Goal: Task Accomplishment & Management: Complete application form

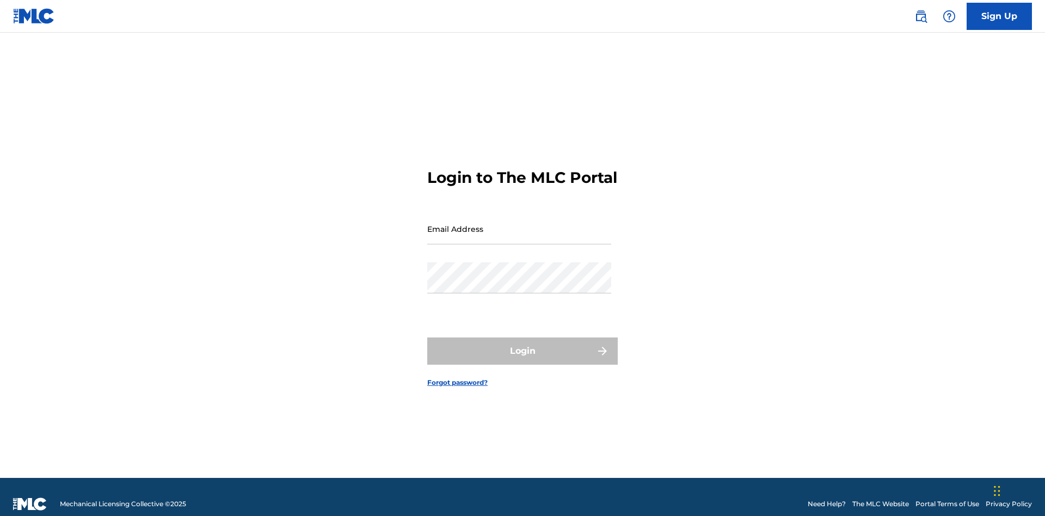
scroll to position [14, 0]
click at [519, 224] on input "Email Address" at bounding box center [519, 228] width 184 height 31
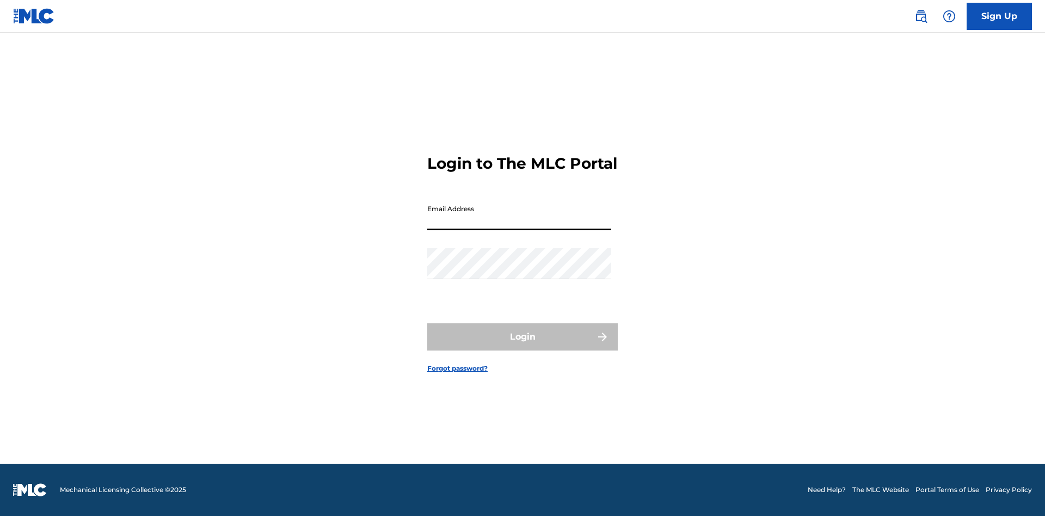
scroll to position [14, 0]
type input "Duke.McTesterson@gmail.com"
click at [523, 346] on button "Login" at bounding box center [522, 336] width 191 height 27
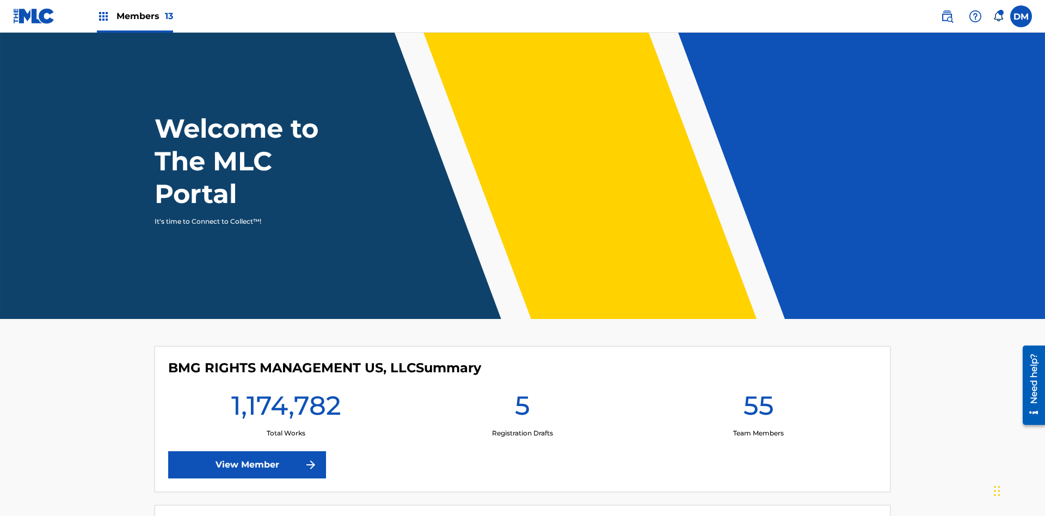
click at [134, 16] on span "Members 13" at bounding box center [145, 16] width 57 height 13
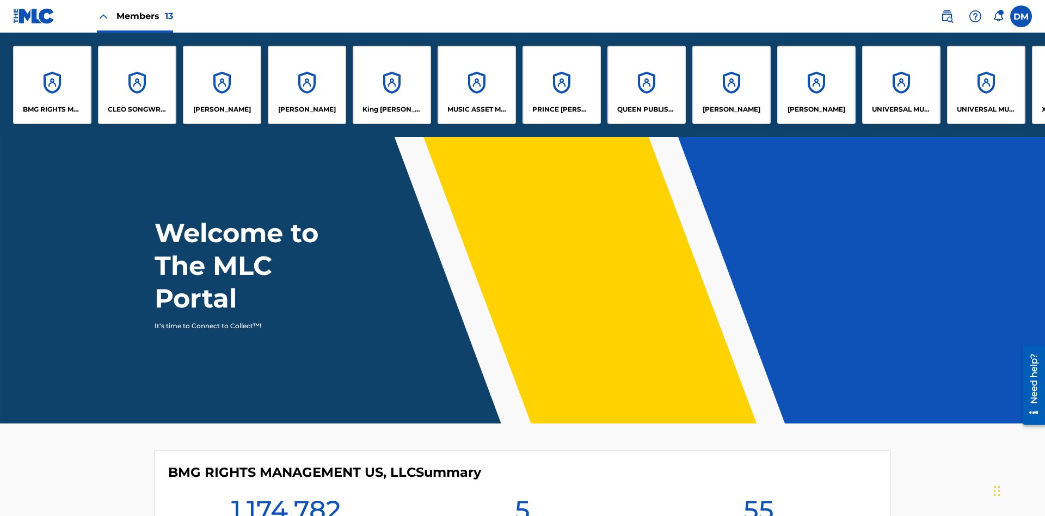
click at [901, 109] on p "UNIVERSAL MUSIC PUB GROUP" at bounding box center [901, 110] width 59 height 10
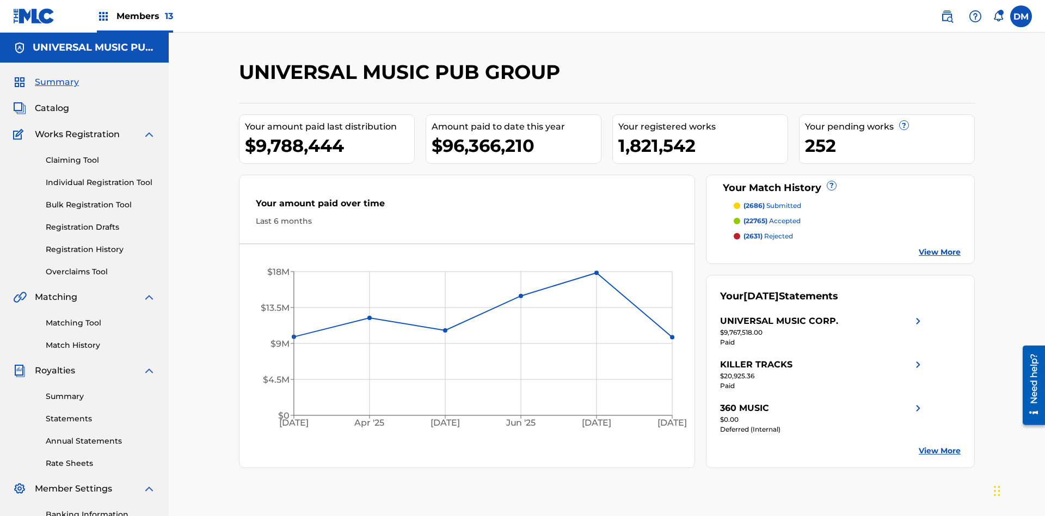
click at [101, 177] on link "Individual Registration Tool" at bounding box center [101, 182] width 110 height 11
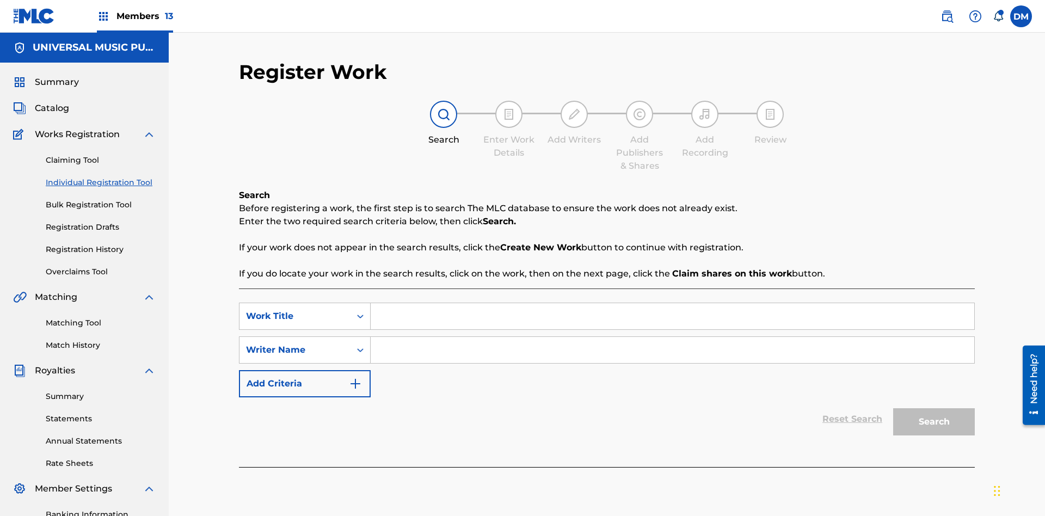
click at [672, 303] on input "Search Form" at bounding box center [673, 316] width 604 height 26
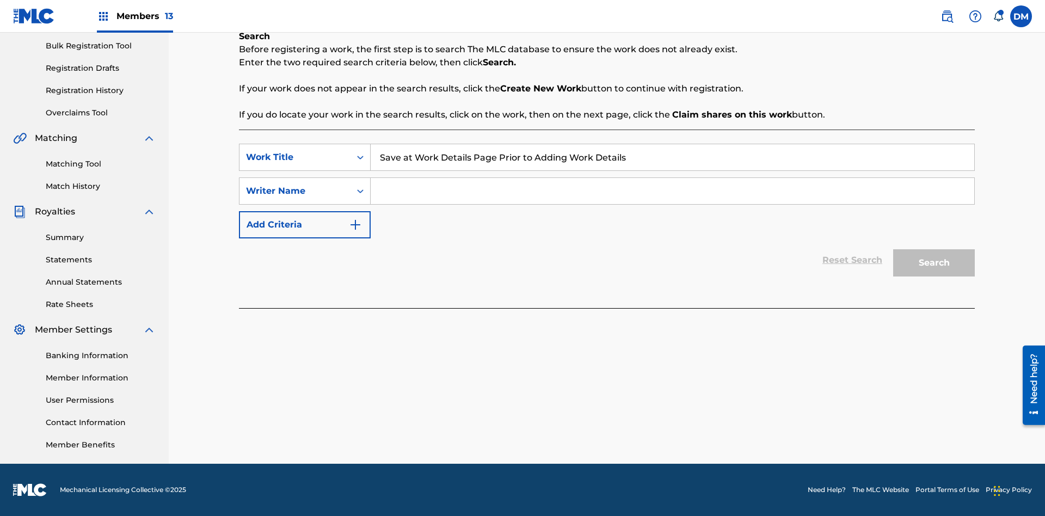
type input "Save at Work Details Page Prior to Adding Work Details"
click at [672, 191] on input "Search Form" at bounding box center [673, 191] width 604 height 26
type input "QWERTYUIOP"
click at [934, 263] on button "Search" at bounding box center [934, 262] width 82 height 27
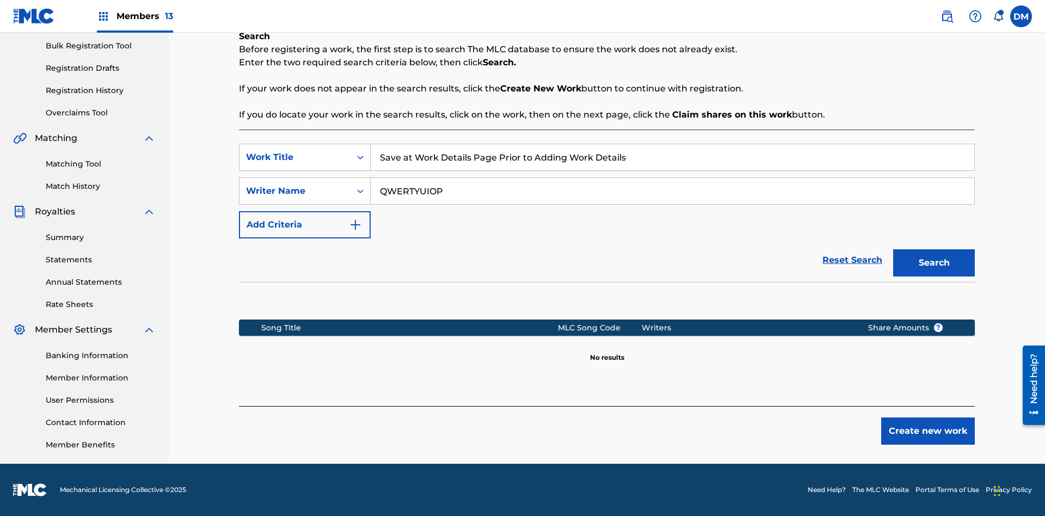
click at [928, 431] on button "Create new work" at bounding box center [928, 431] width 94 height 27
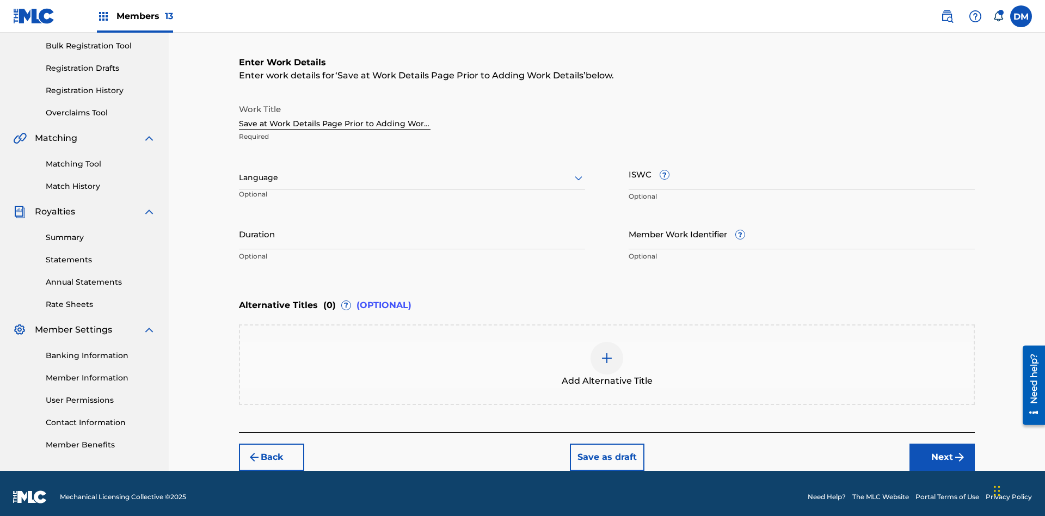
click at [606, 450] on button "Save as draft" at bounding box center [607, 457] width 75 height 27
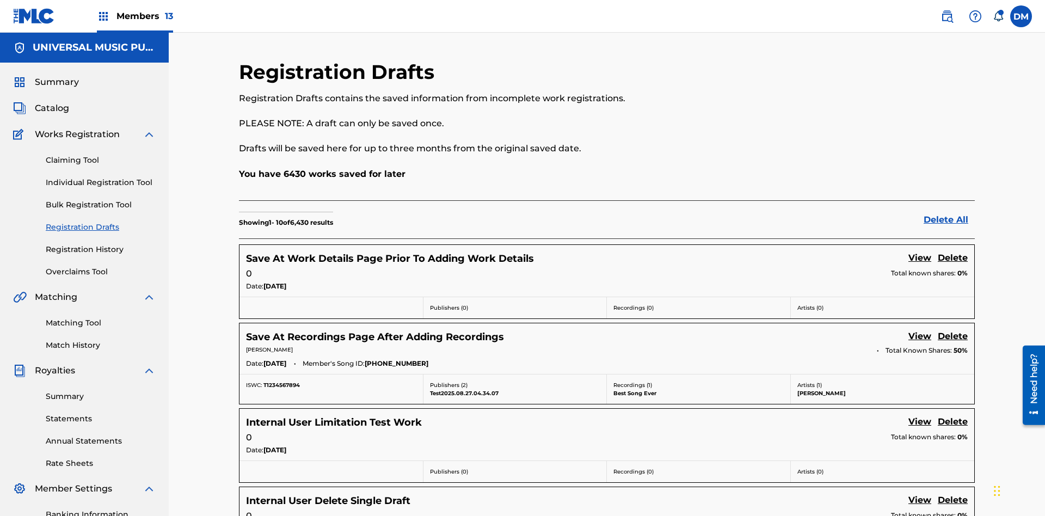
click at [920, 252] on link "View" at bounding box center [920, 259] width 23 height 15
